Goal: Obtain resource: Download file/media

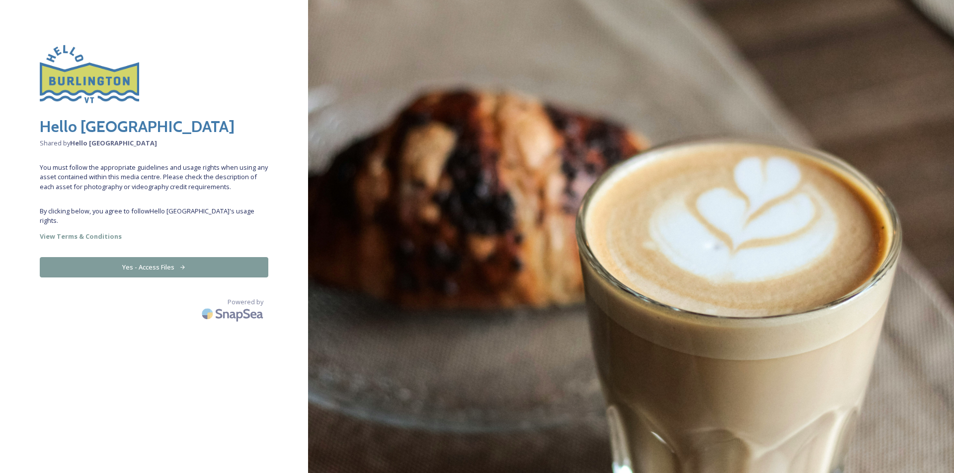
click at [164, 261] on button "Yes - Access Files" at bounding box center [154, 267] width 228 height 20
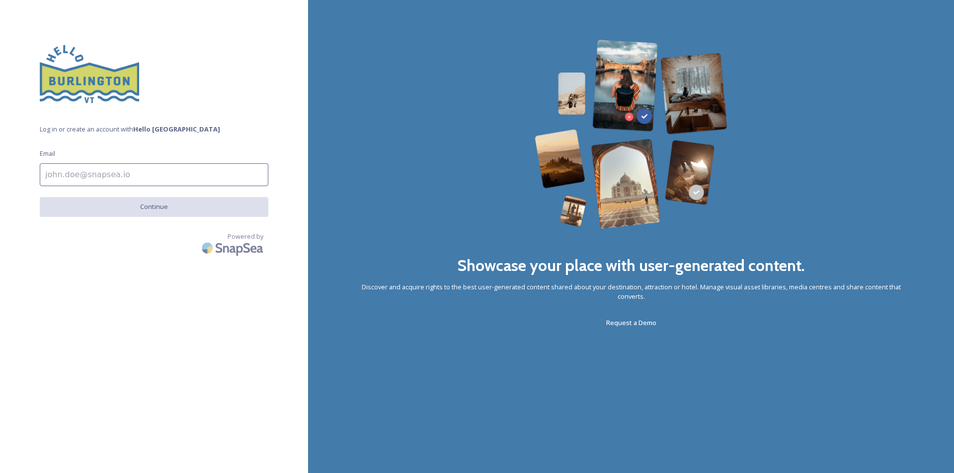
click at [150, 173] on input at bounding box center [154, 174] width 228 height 23
type input "[PERSON_NAME][EMAIL_ADDRESS][DOMAIN_NAME]"
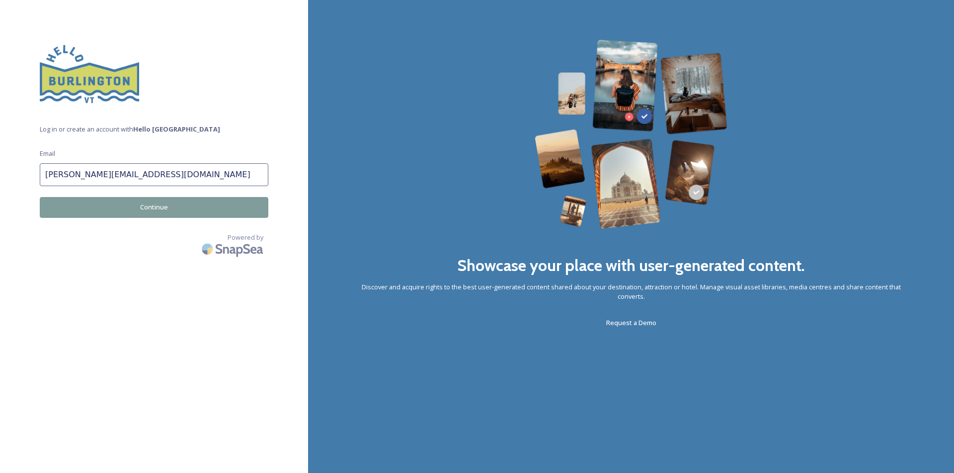
click at [145, 205] on button "Continue" at bounding box center [154, 207] width 228 height 20
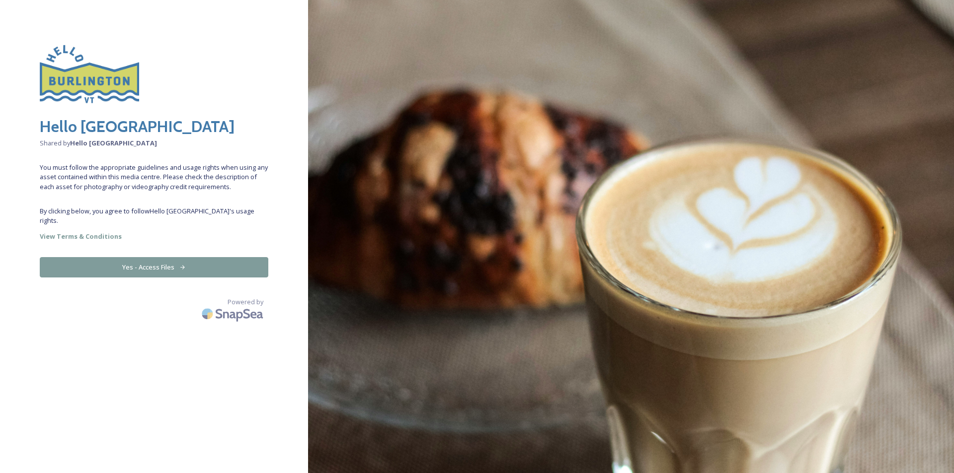
click at [152, 258] on button "Yes - Access Files" at bounding box center [154, 267] width 228 height 20
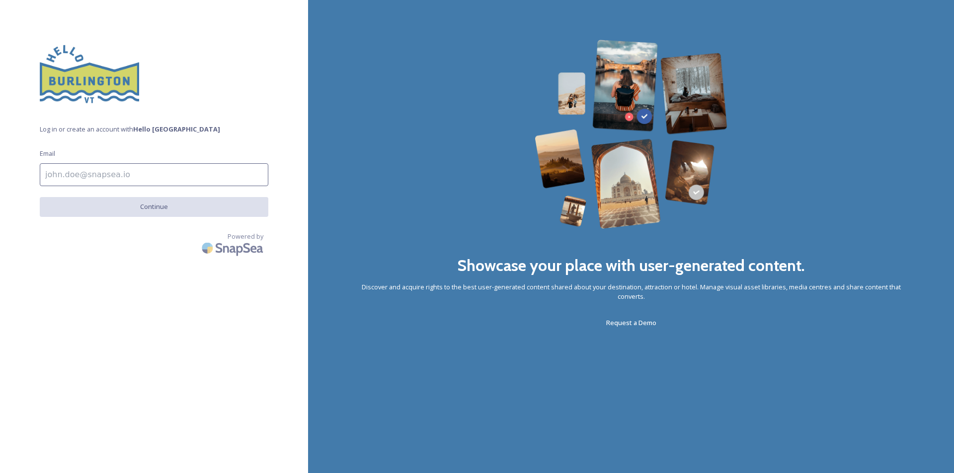
click at [149, 176] on input at bounding box center [154, 174] width 228 height 23
type input "[PERSON_NAME][EMAIL_ADDRESS][DOMAIN_NAME]"
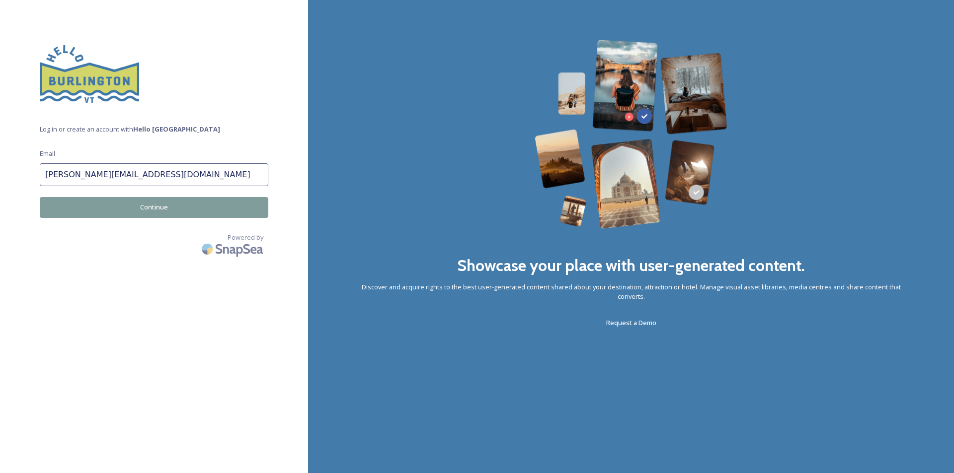
click at [145, 215] on button "Continue" at bounding box center [154, 207] width 228 height 20
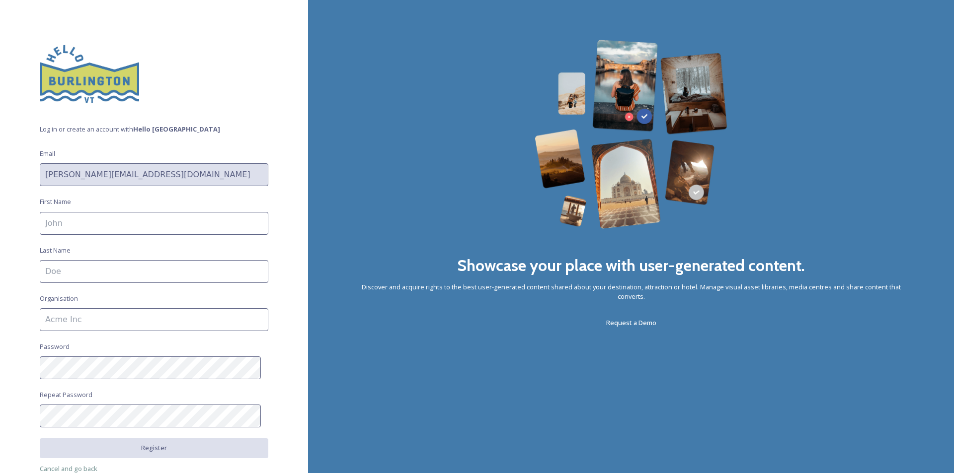
click at [145, 225] on input at bounding box center [154, 223] width 228 height 23
type input "Tom"
click at [131, 270] on input at bounding box center [154, 271] width 228 height 23
type input "Carton"
click at [109, 321] on input at bounding box center [154, 319] width 228 height 23
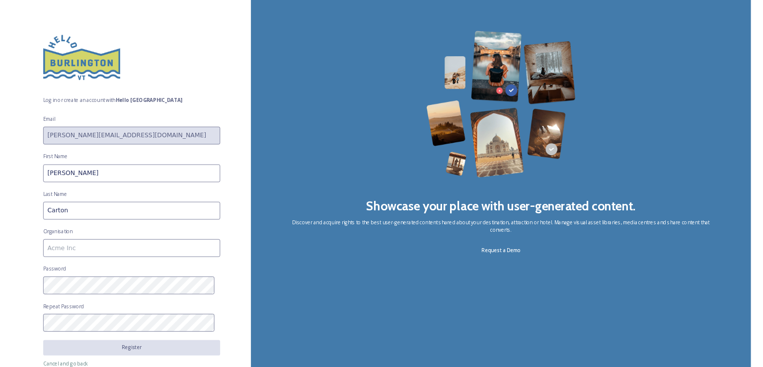
scroll to position [43, 0]
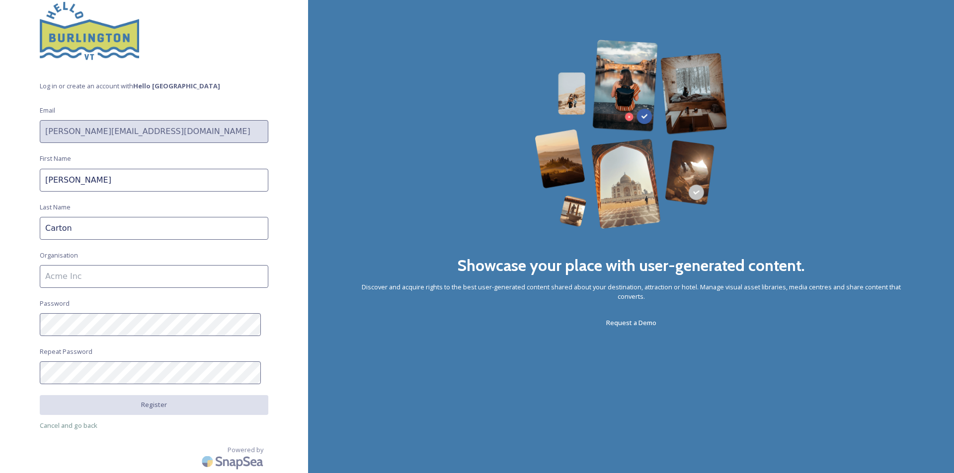
click at [123, 279] on input at bounding box center [154, 276] width 228 height 23
click at [123, 279] on input "f" at bounding box center [154, 276] width 228 height 23
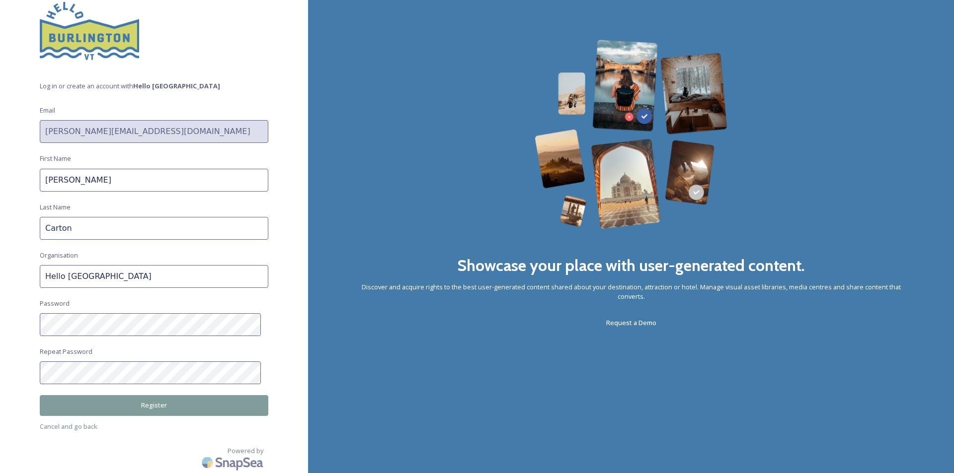
type input "Hello [GEOGRAPHIC_DATA]"
click at [135, 399] on button "Register" at bounding box center [154, 405] width 228 height 20
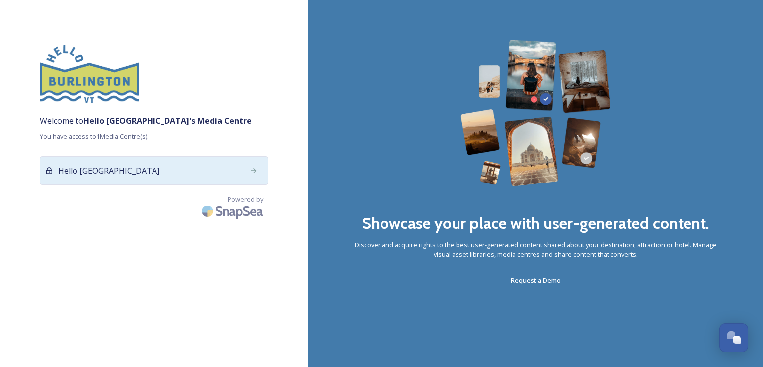
click at [223, 165] on div "Hello [GEOGRAPHIC_DATA]" at bounding box center [154, 170] width 228 height 29
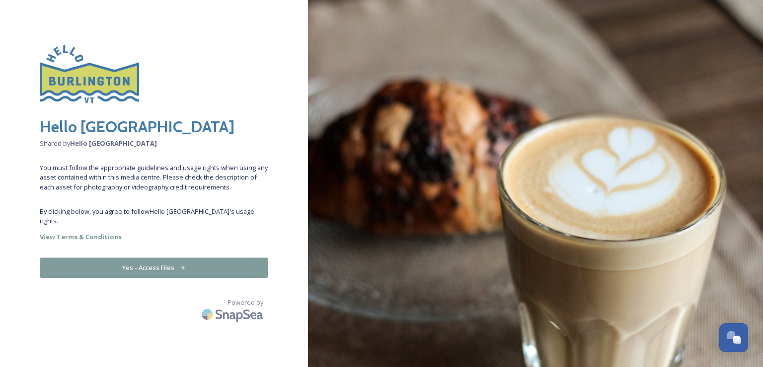
click at [154, 268] on button "Yes - Access Files" at bounding box center [154, 267] width 228 height 20
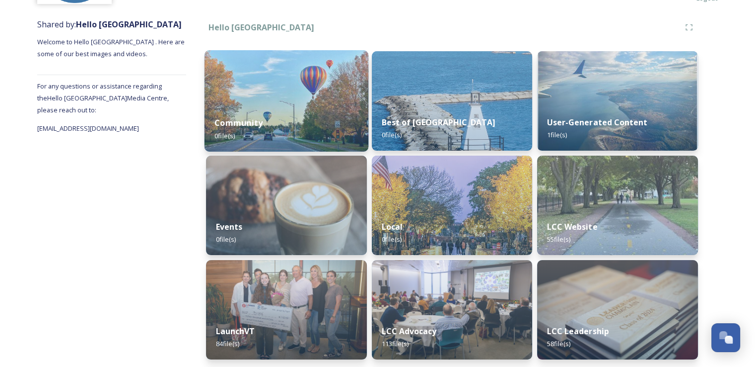
scroll to position [110, 0]
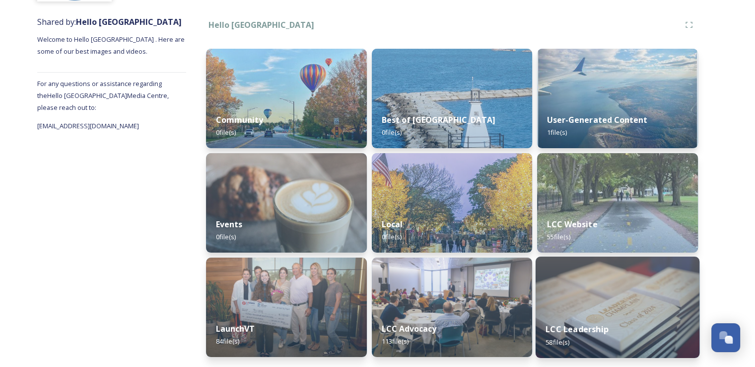
click at [608, 285] on img at bounding box center [618, 306] width 164 height 101
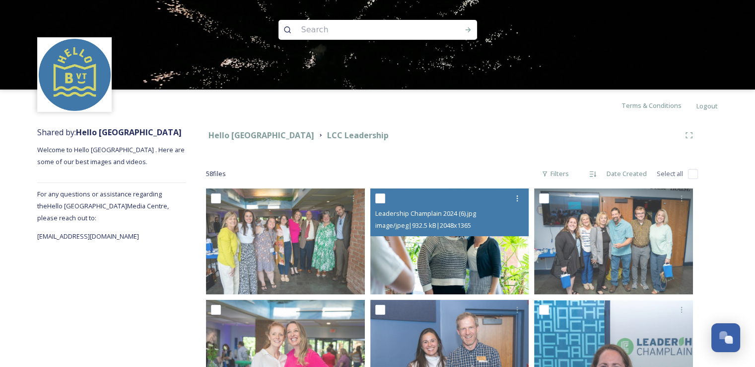
click at [439, 246] on img at bounding box center [450, 241] width 159 height 106
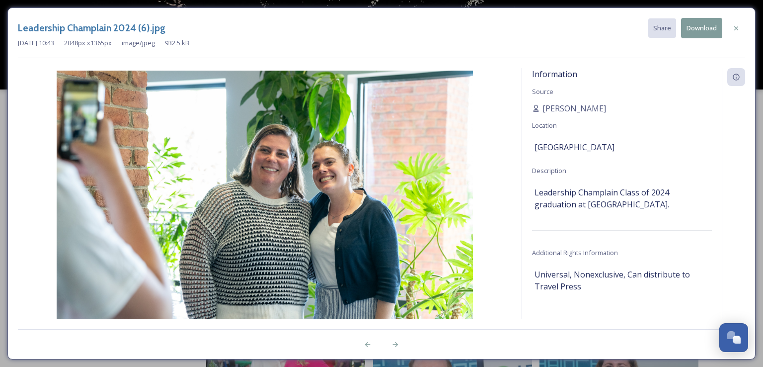
click at [700, 28] on button "Download" at bounding box center [701, 28] width 41 height 20
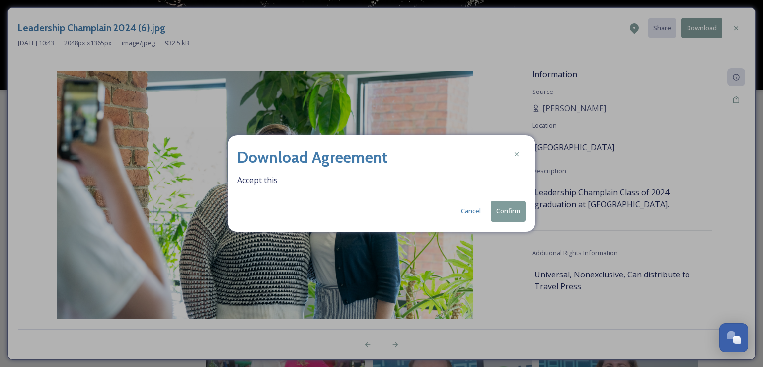
click at [503, 215] on button "Confirm" at bounding box center [508, 211] width 35 height 20
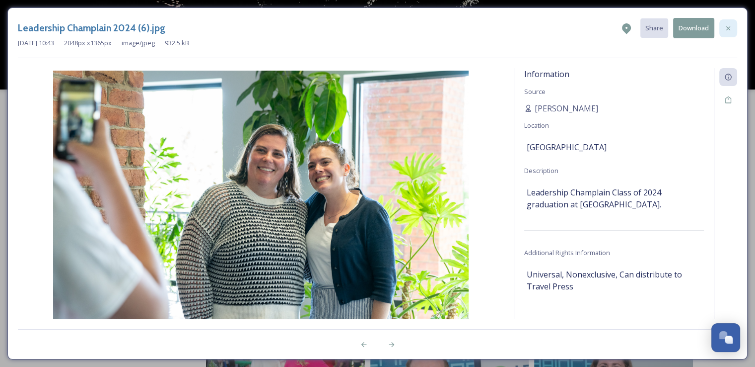
click at [729, 28] on icon at bounding box center [729, 28] width 4 height 4
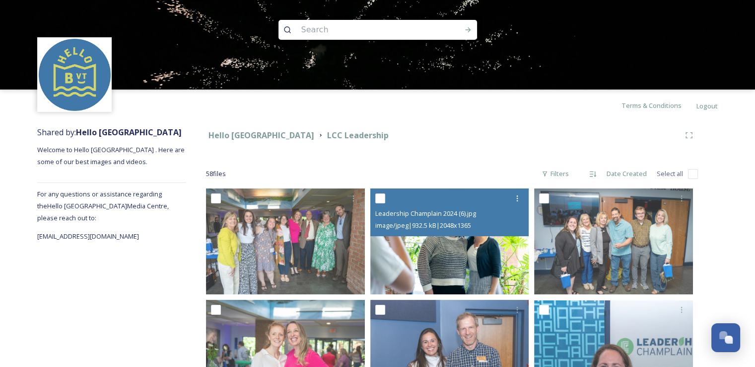
click at [428, 248] on img at bounding box center [450, 241] width 159 height 106
